Goal: Transaction & Acquisition: Purchase product/service

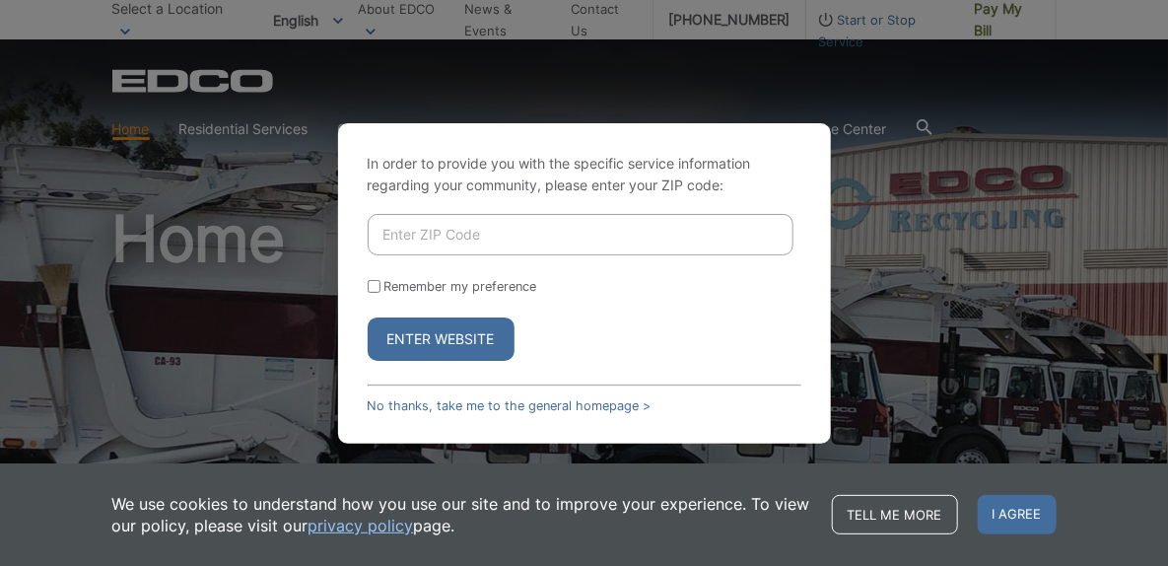
click at [465, 236] on input "Enter ZIP Code" at bounding box center [581, 234] width 426 height 41
type input "92024"
click at [453, 333] on button "Enter Website" at bounding box center [441, 338] width 147 height 43
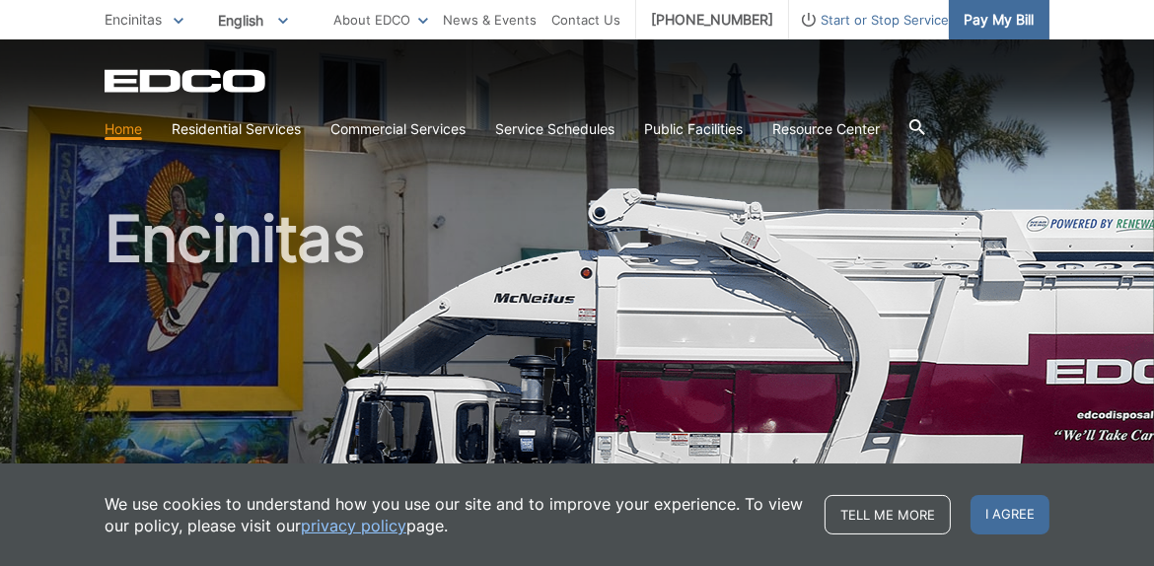
click at [1005, 14] on span "Pay My Bill" at bounding box center [998, 20] width 70 height 22
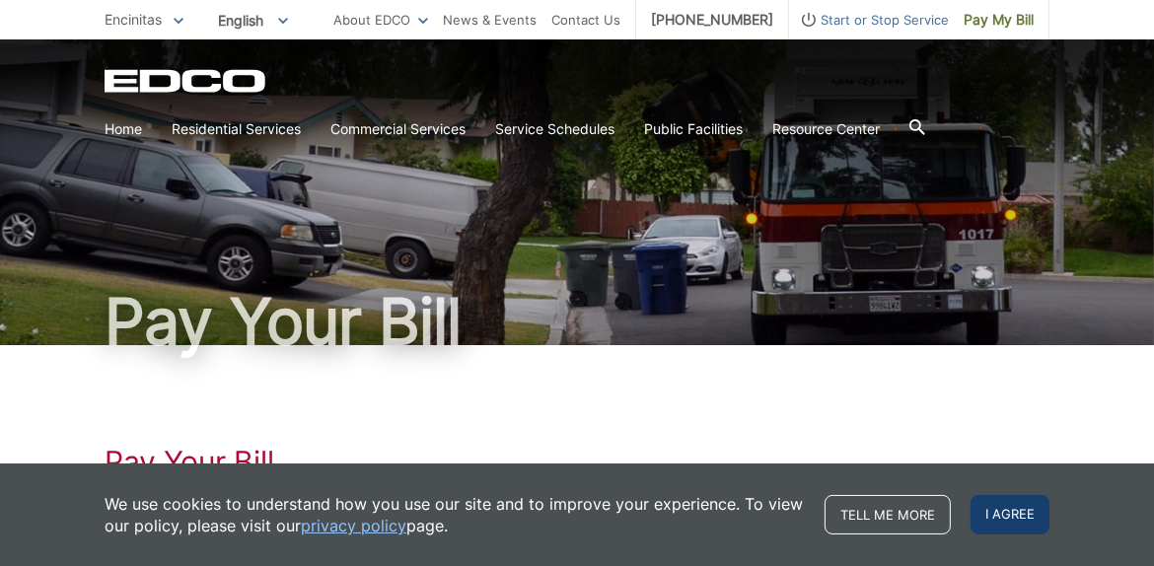
click at [1019, 513] on span "I agree" at bounding box center [1009, 514] width 79 height 39
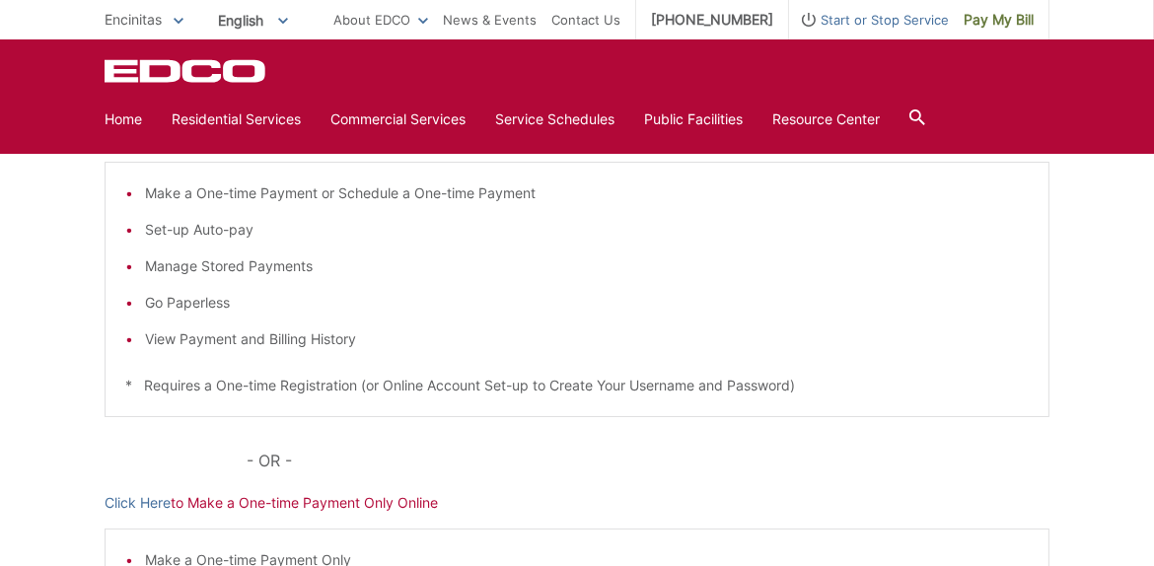
scroll to position [377, 0]
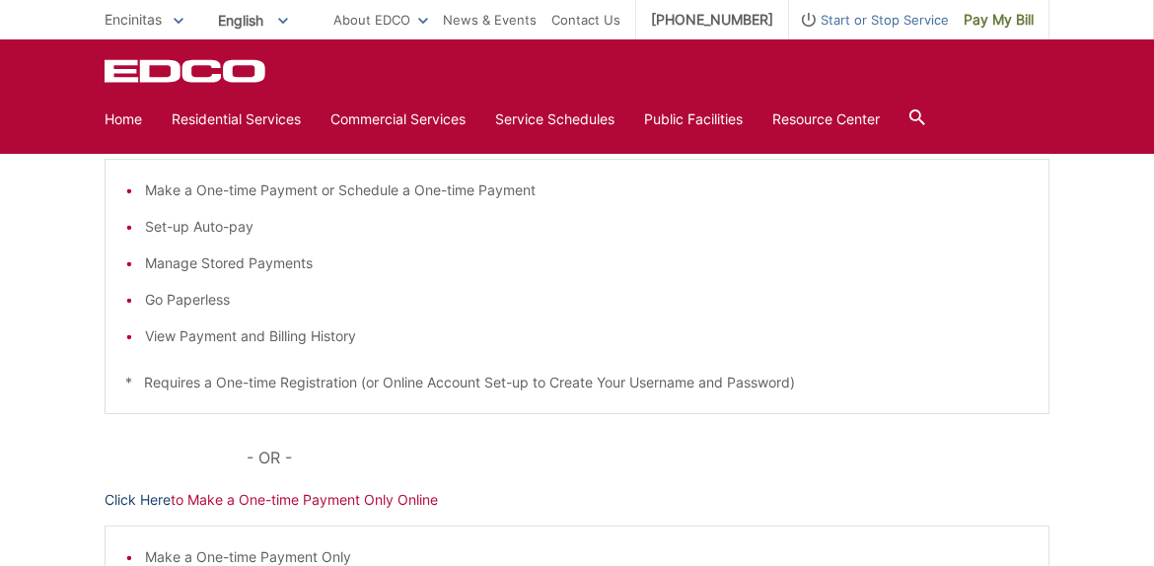
click at [130, 494] on link "Click Here" at bounding box center [138, 500] width 66 height 22
